Goal: Find specific page/section: Find specific page/section

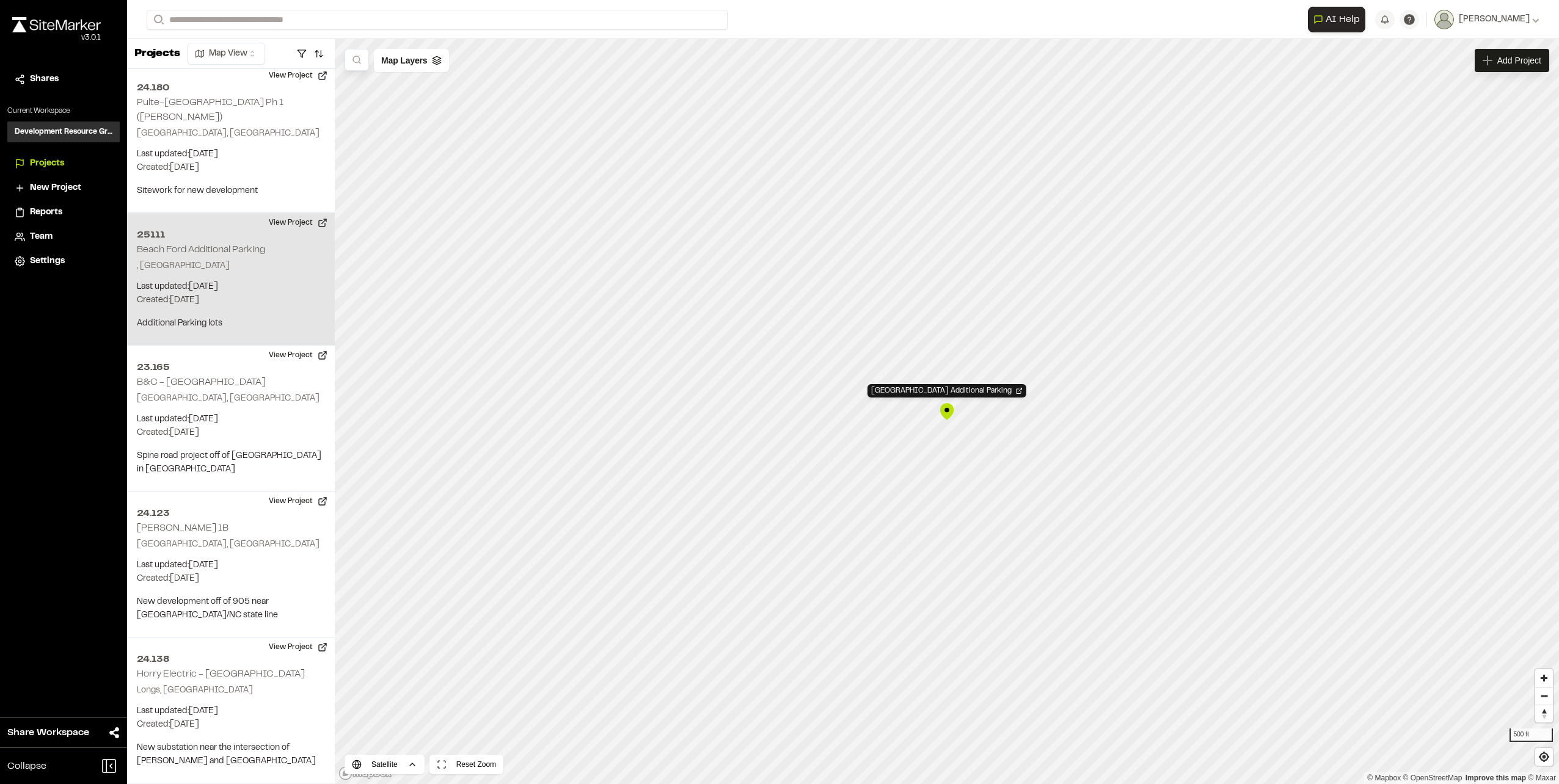
scroll to position [2669, 0]
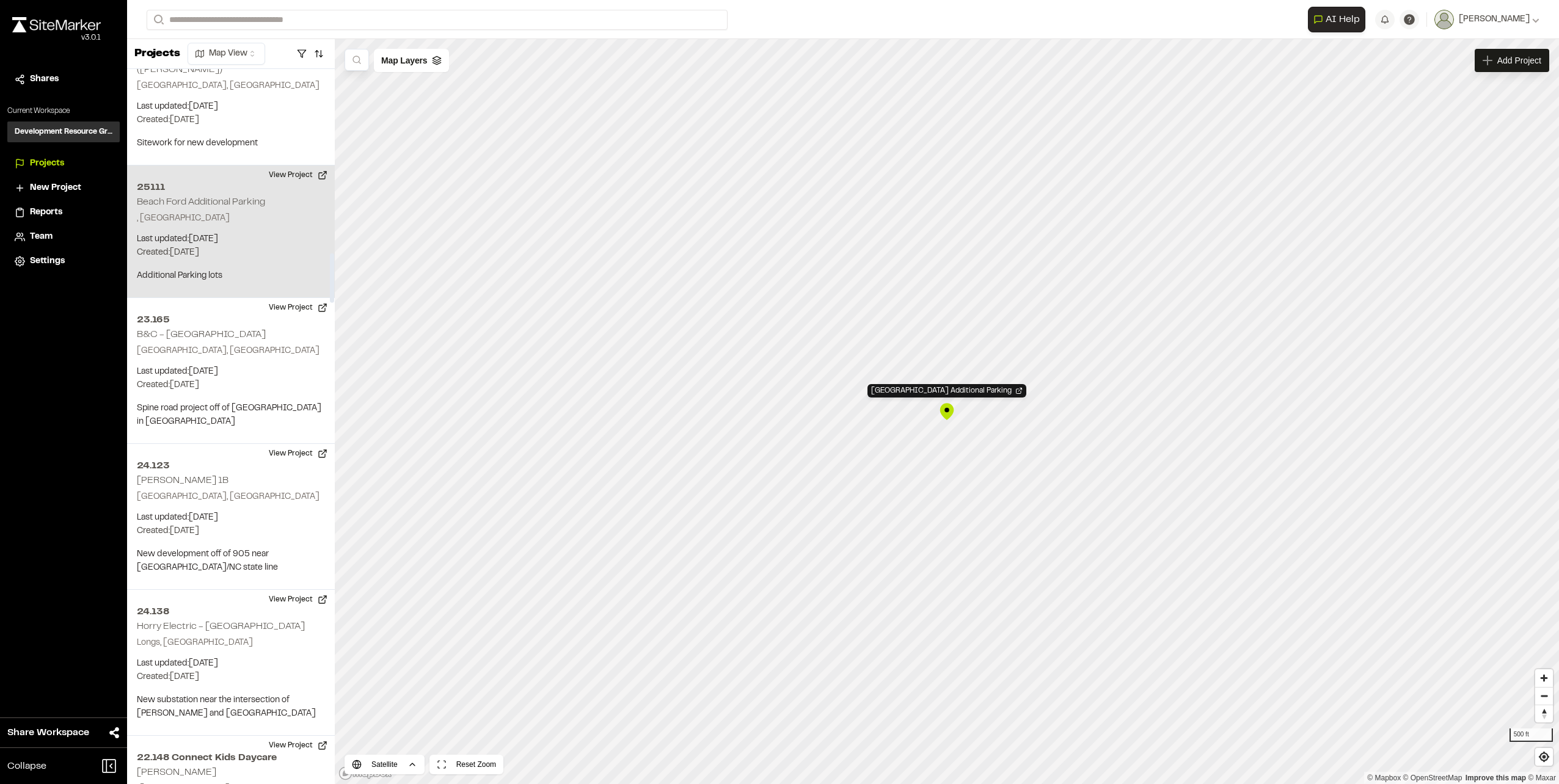
click at [192, 198] on h2 "Beach Ford Additional Parking" at bounding box center [201, 202] width 128 height 9
click at [303, 166] on button "View Project" at bounding box center [298, 175] width 73 height 19
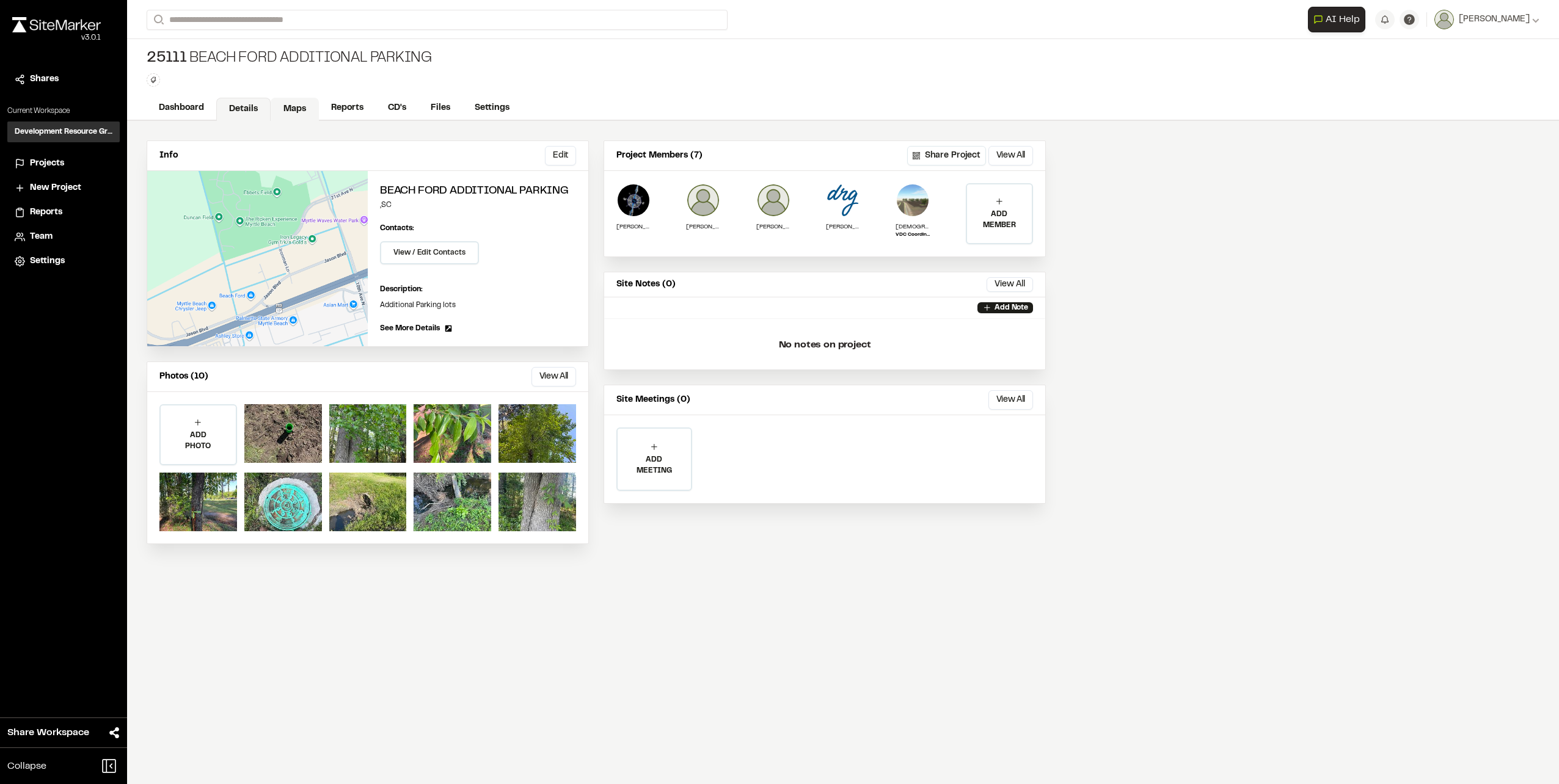
click at [291, 106] on link "Maps" at bounding box center [294, 109] width 48 height 24
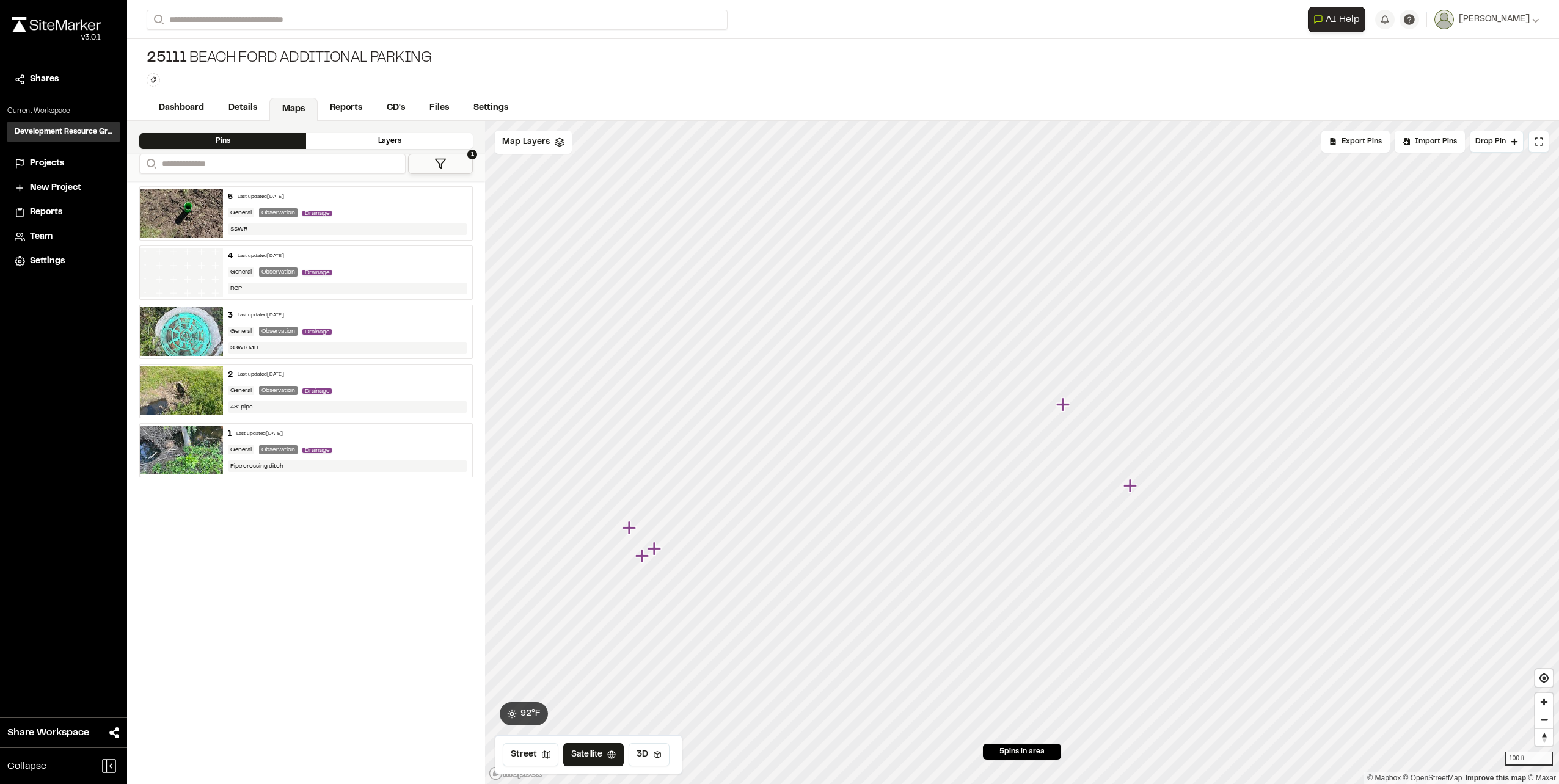
click at [1062, 404] on icon "Map marker" at bounding box center [1063, 404] width 14 height 14
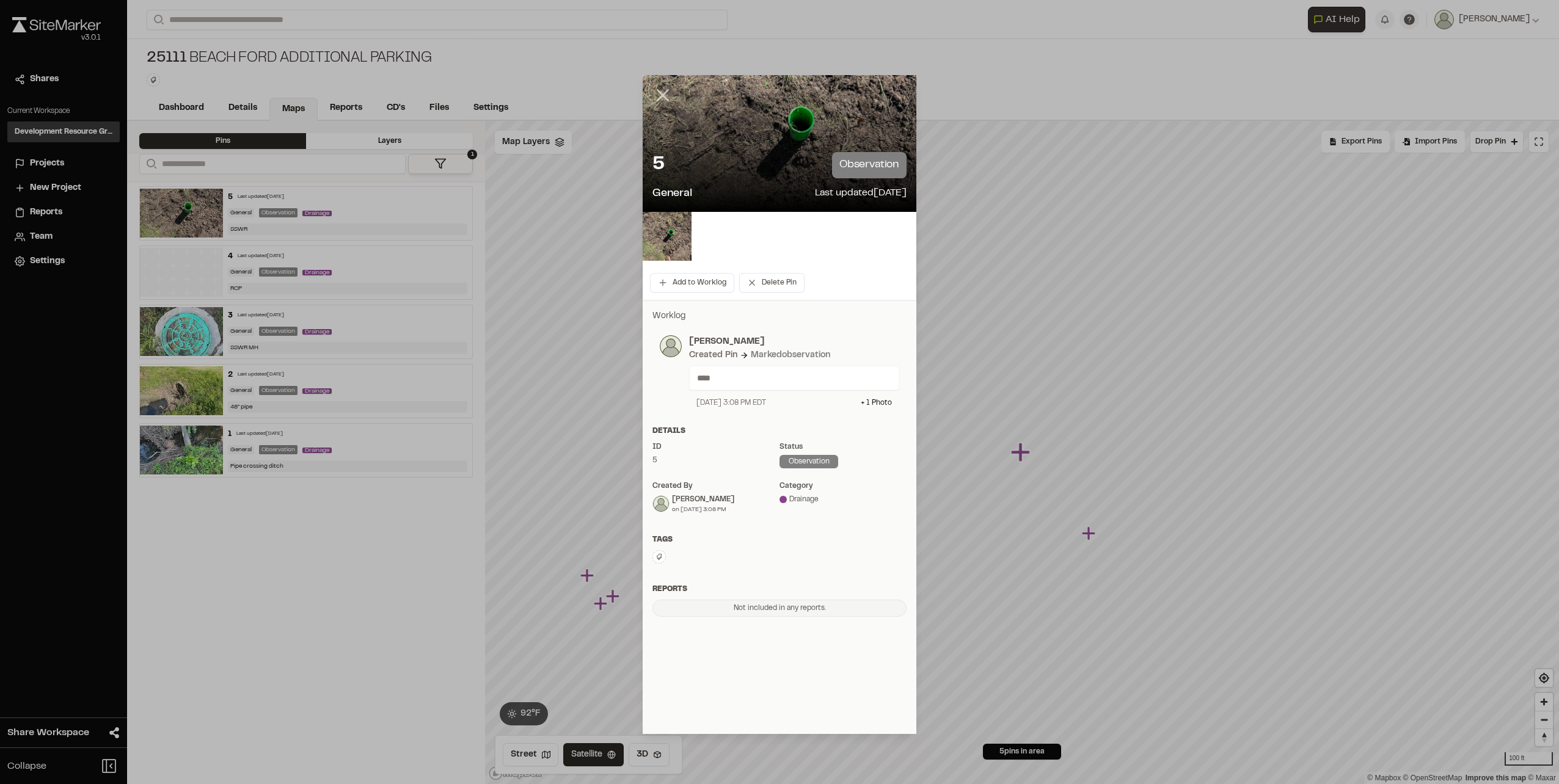
click at [659, 90] on line at bounding box center [663, 95] width 11 height 11
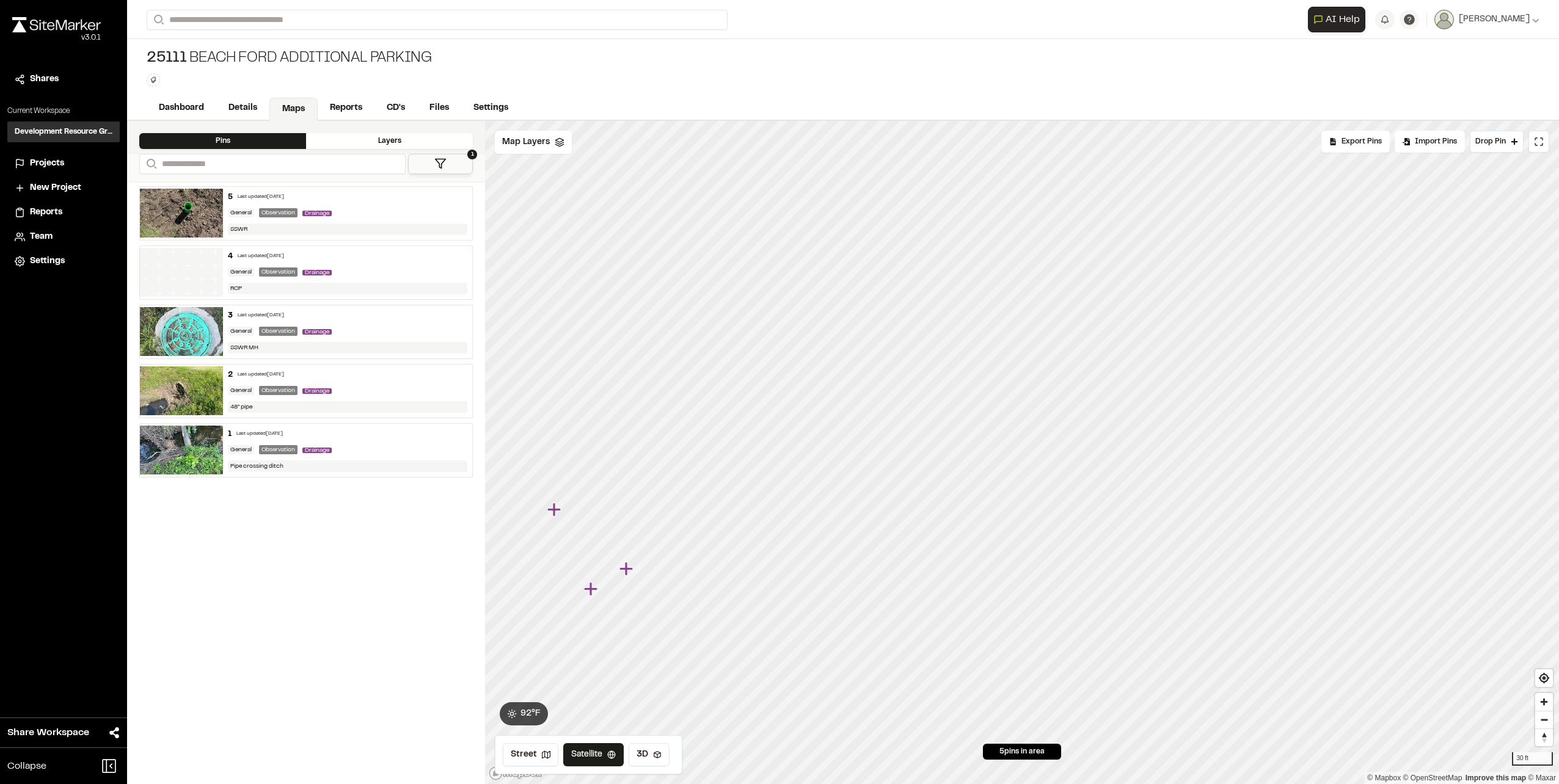
click at [626, 571] on icon "Map marker" at bounding box center [626, 568] width 14 height 14
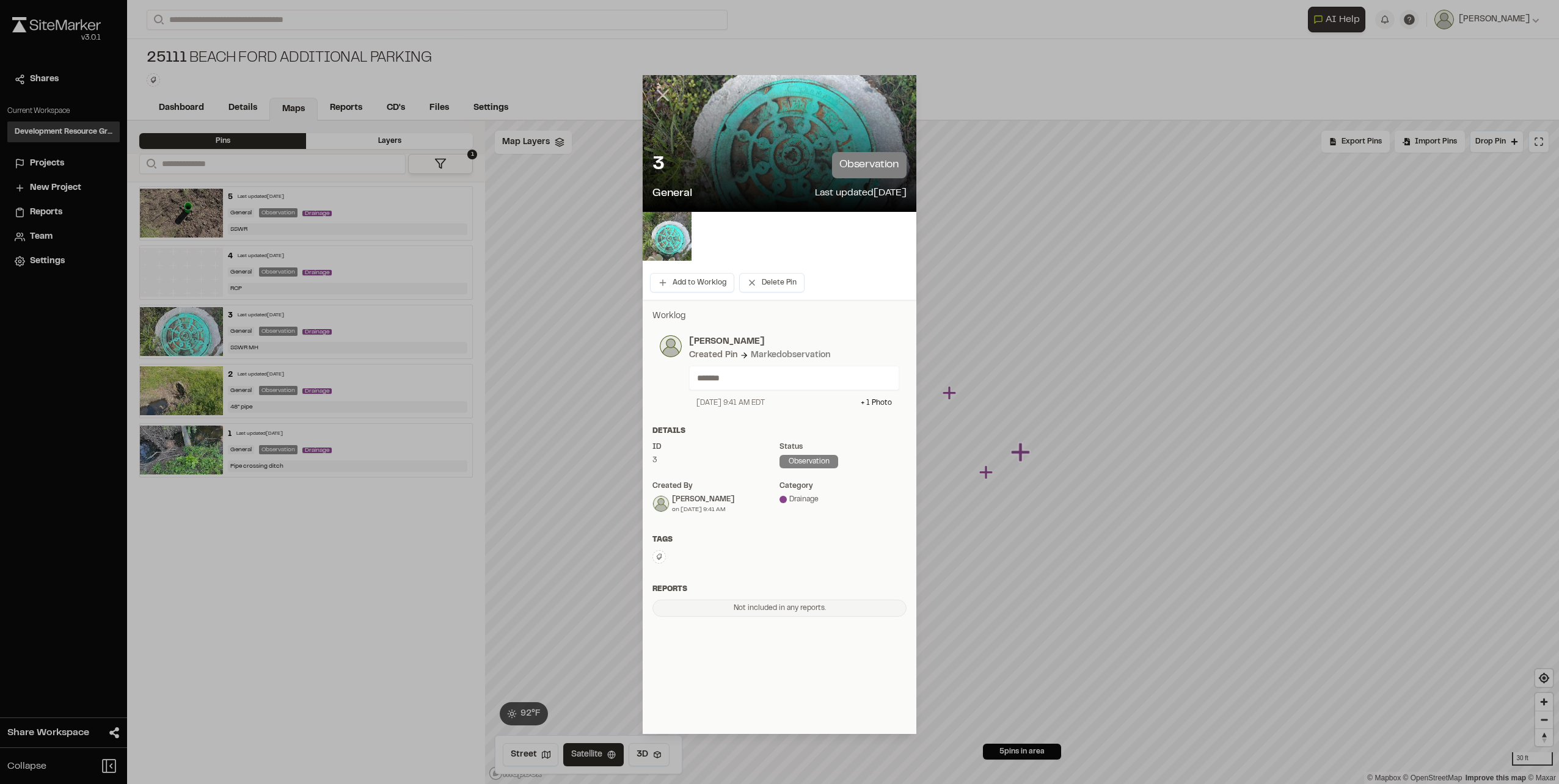
click at [668, 97] on icon at bounding box center [663, 96] width 21 height 21
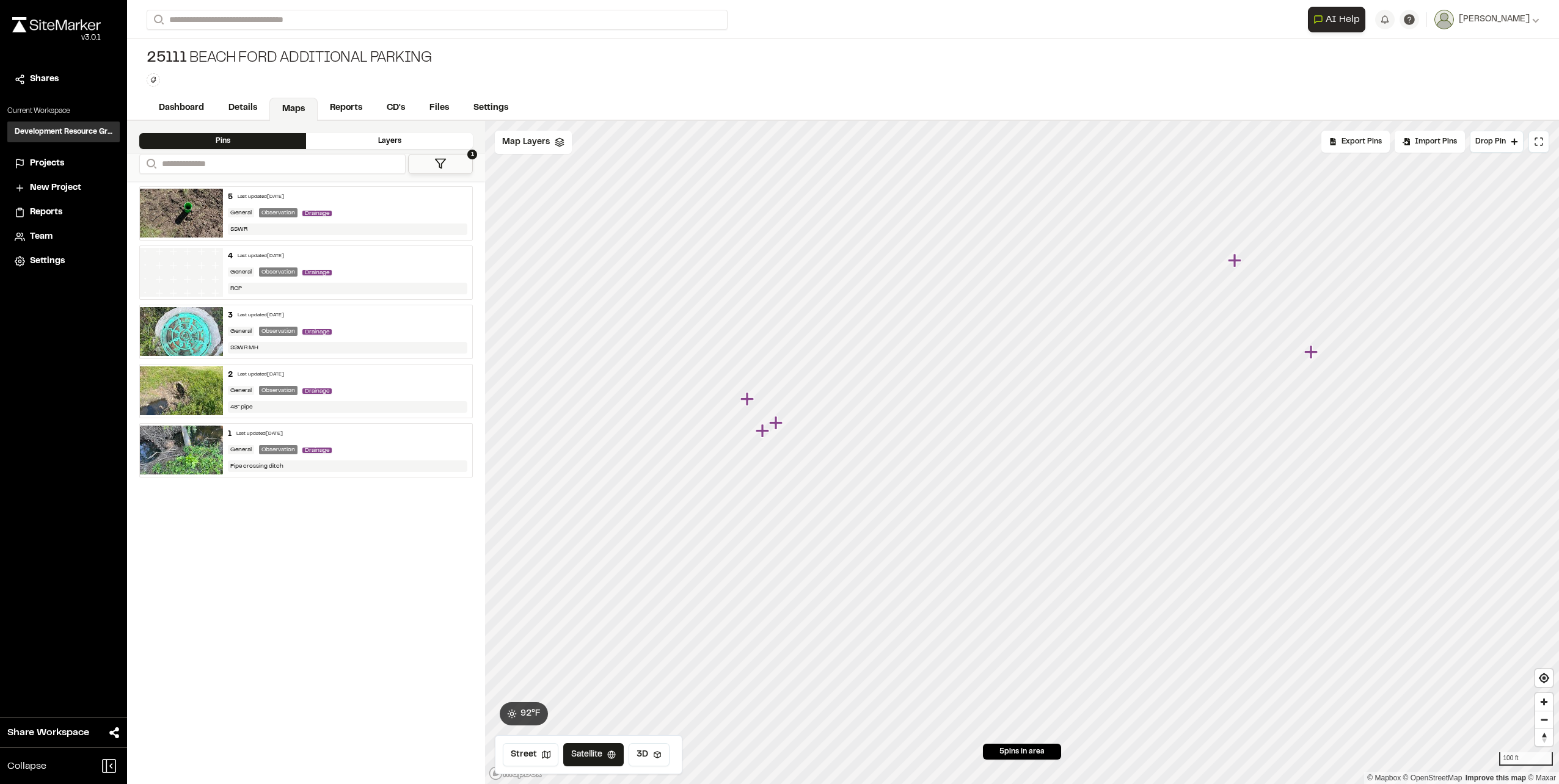
click at [747, 397] on icon "Map marker" at bounding box center [747, 398] width 14 height 14
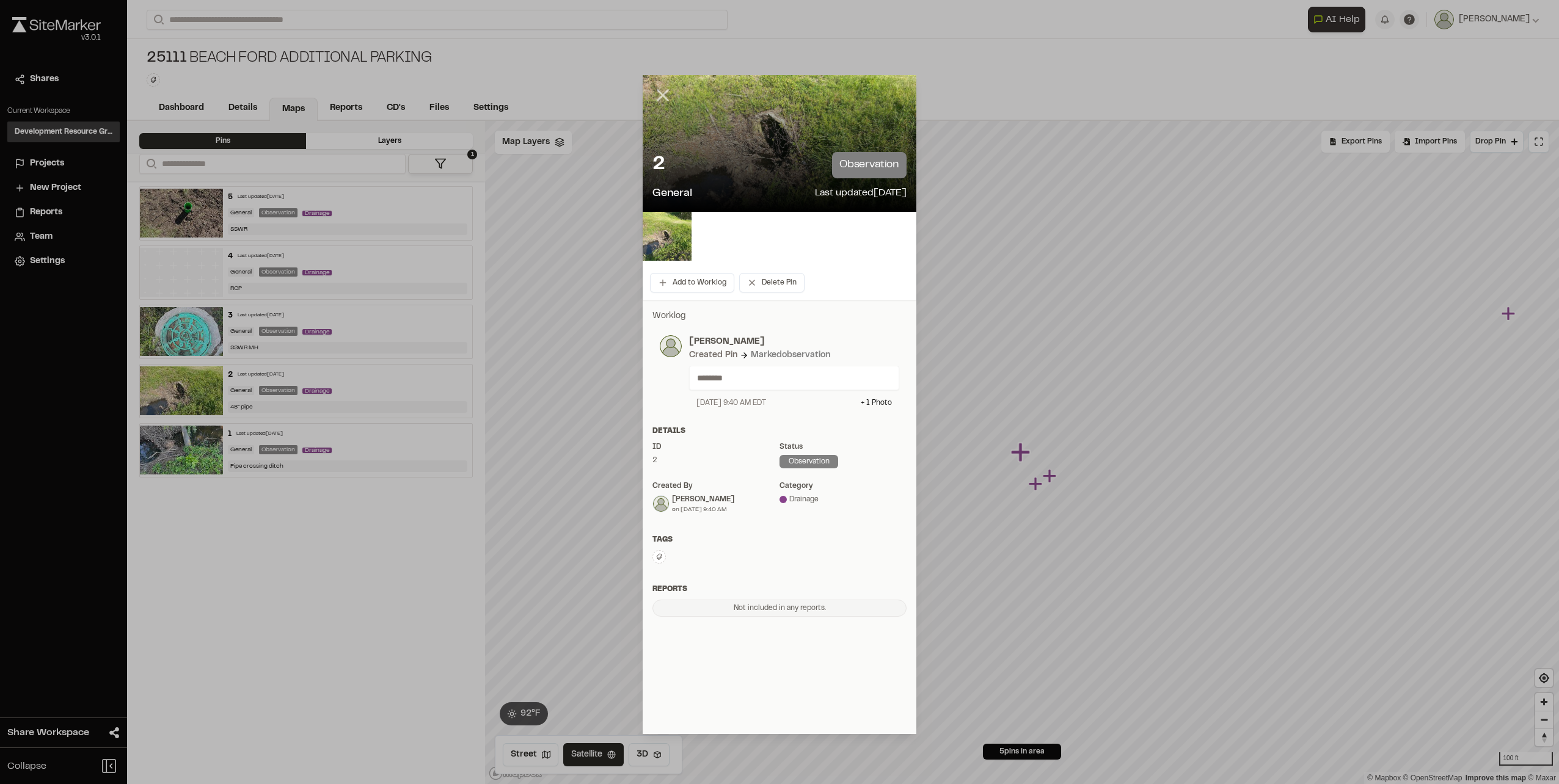
click at [659, 95] on icon at bounding box center [663, 96] width 21 height 21
